Goal: Task Accomplishment & Management: Manage account settings

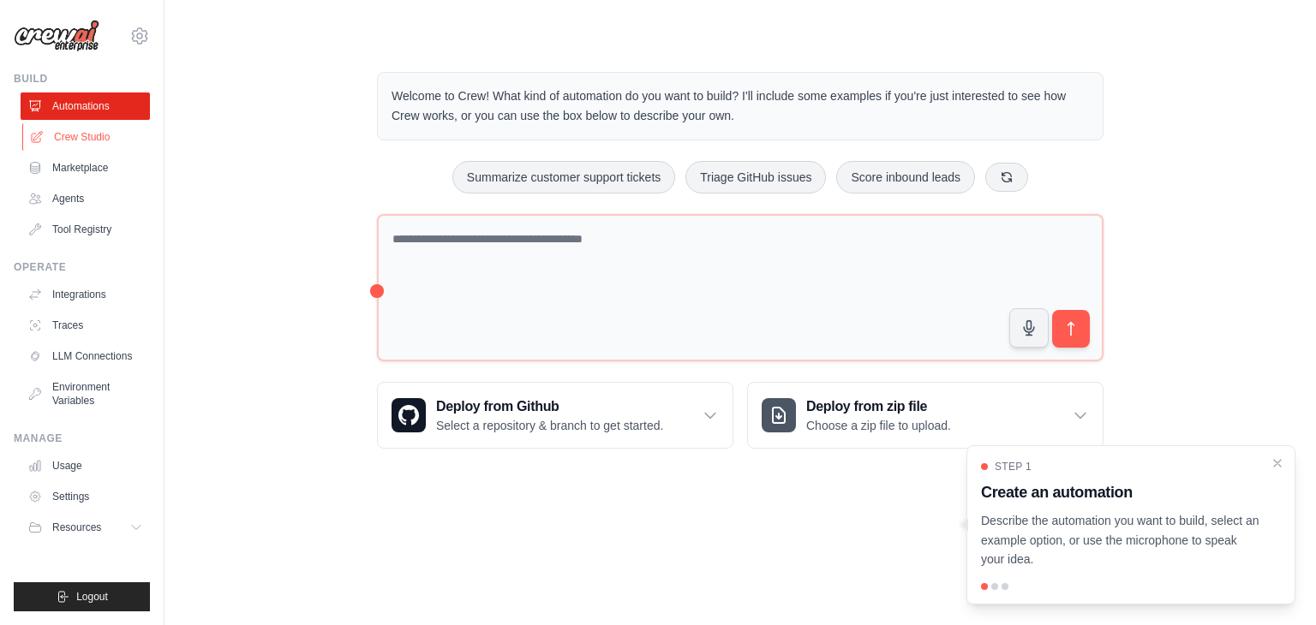
click at [113, 136] on link "Crew Studio" at bounding box center [86, 136] width 129 height 27
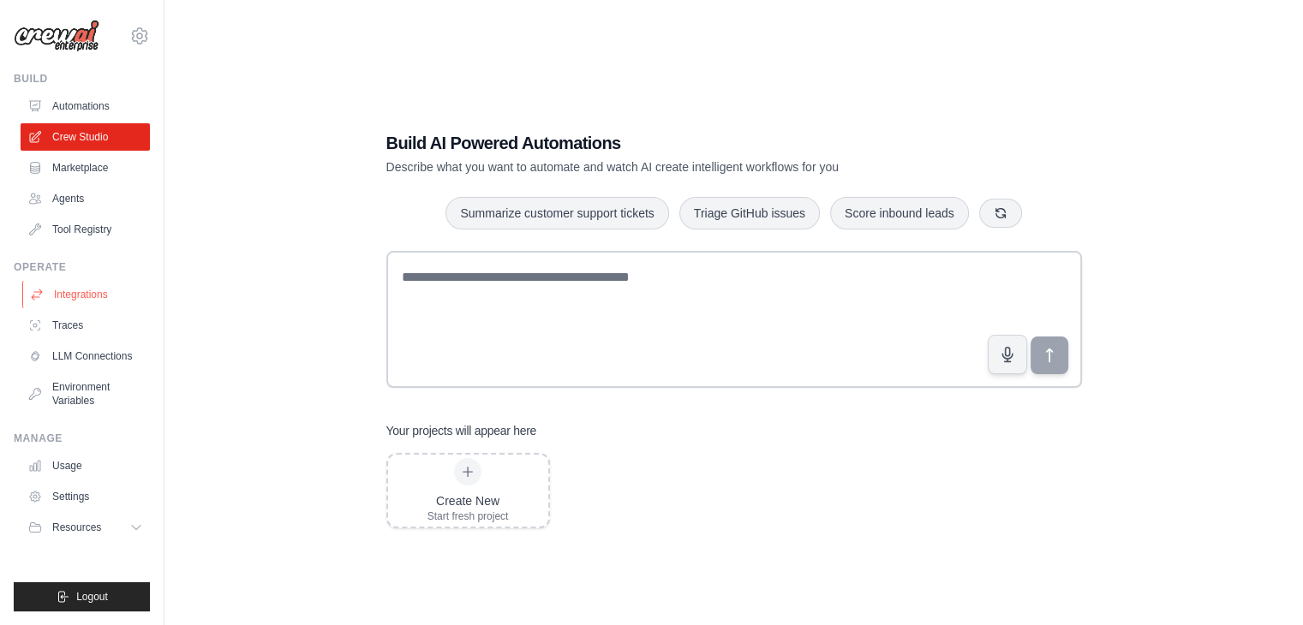
click at [120, 300] on link "Integrations" at bounding box center [86, 294] width 129 height 27
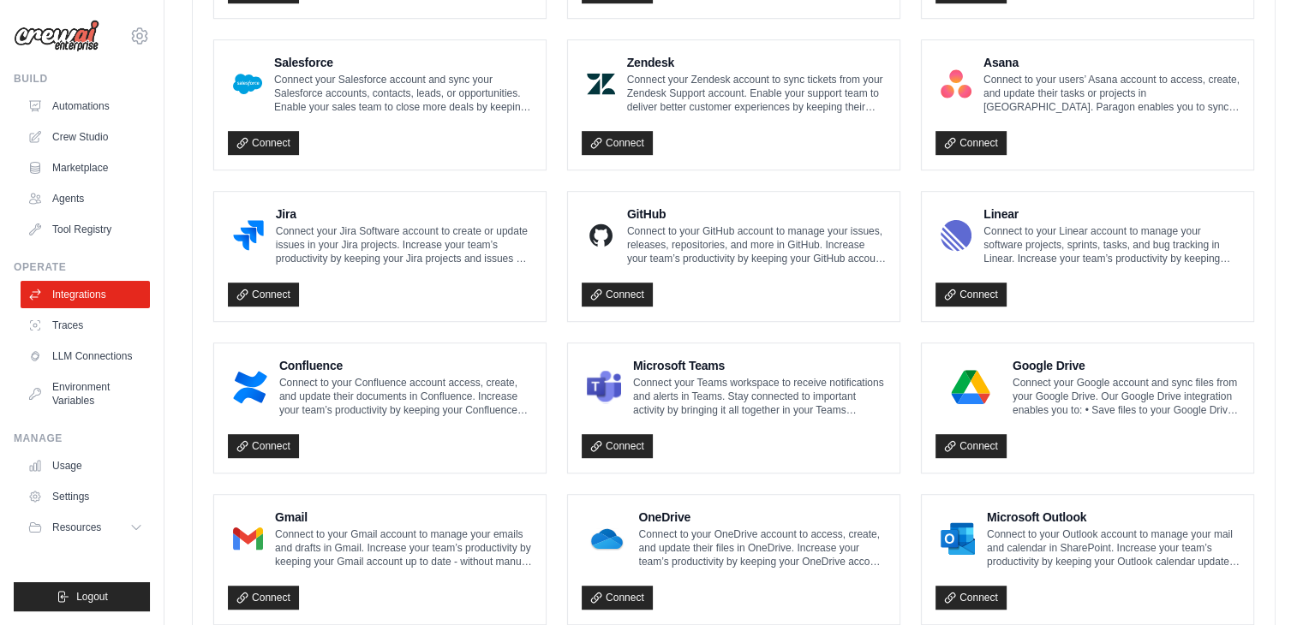
scroll to position [983, 0]
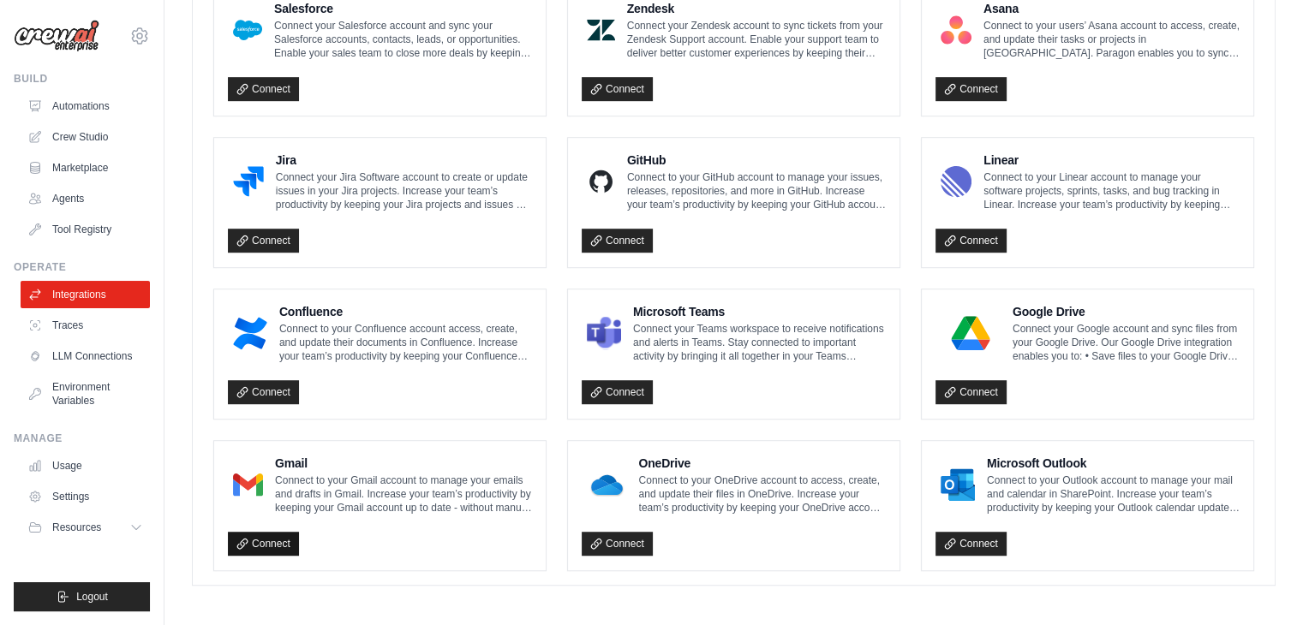
click at [248, 543] on link "Connect" at bounding box center [263, 544] width 71 height 24
click at [141, 40] on icon at bounding box center [139, 36] width 21 height 21
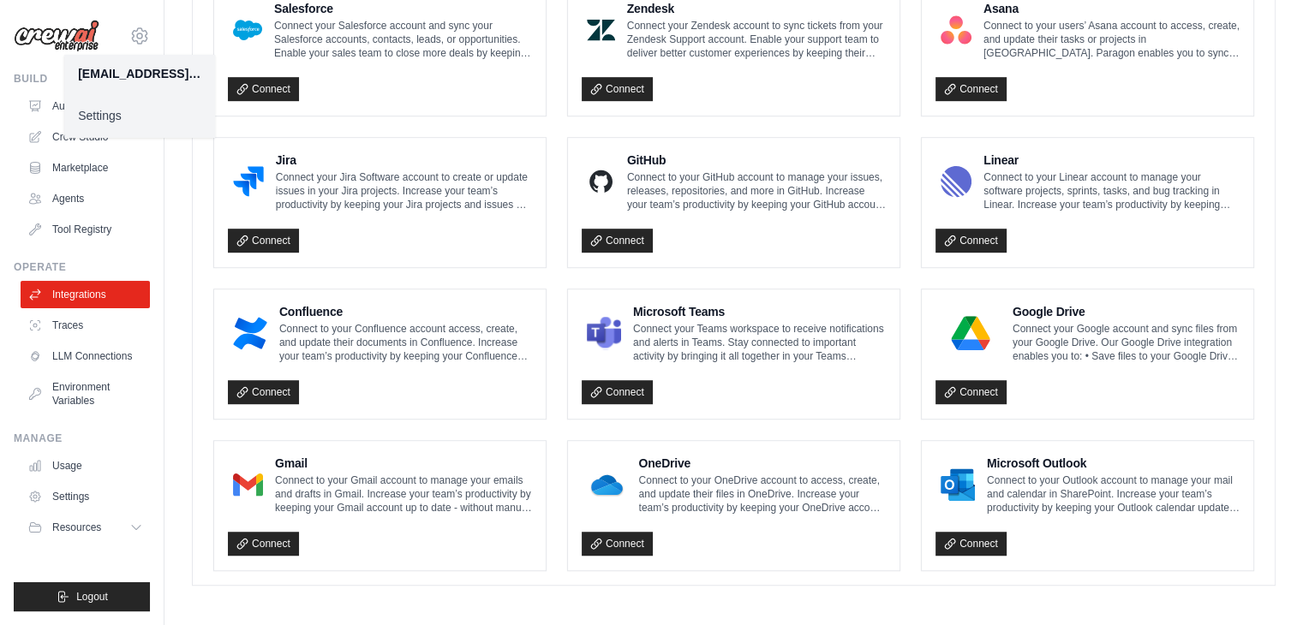
click at [127, 120] on link "Settings" at bounding box center [139, 115] width 151 height 31
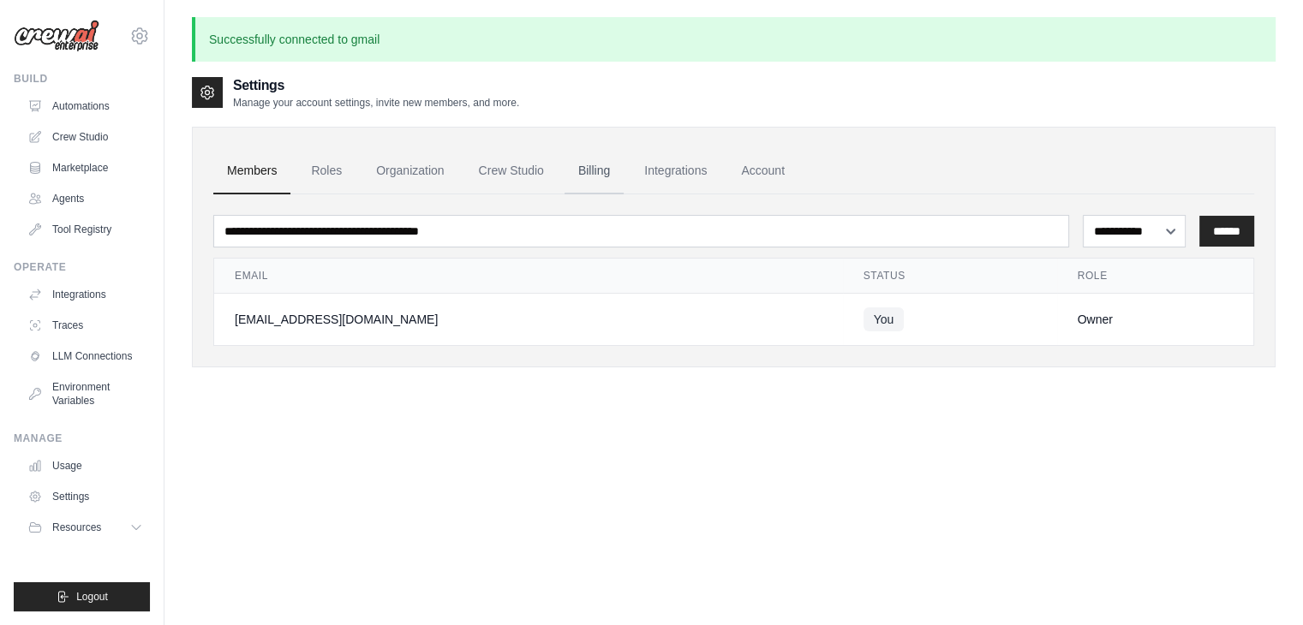
click at [589, 175] on link "Billing" at bounding box center [594, 171] width 59 height 46
